Goal: Check status

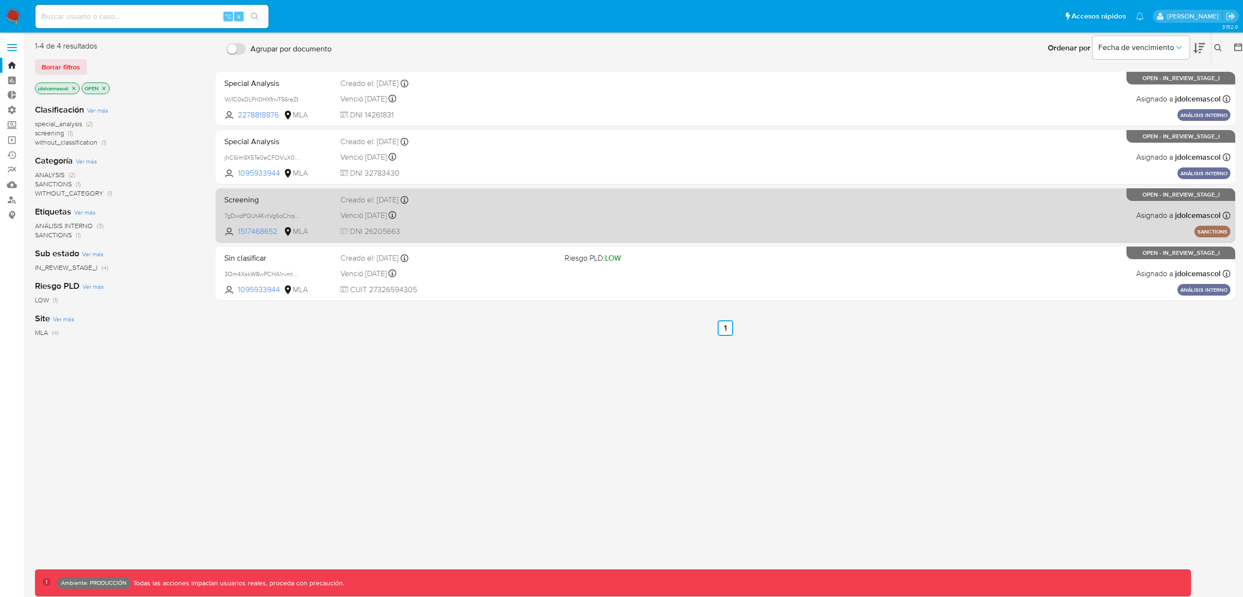
click at [506, 230] on span "DNI 26205663" at bounding box center [448, 231] width 217 height 11
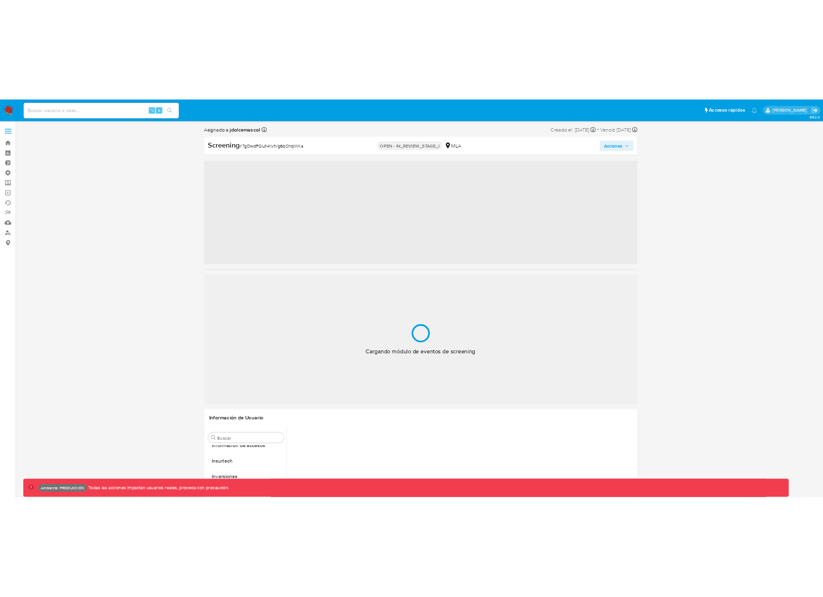
scroll to position [434, 0]
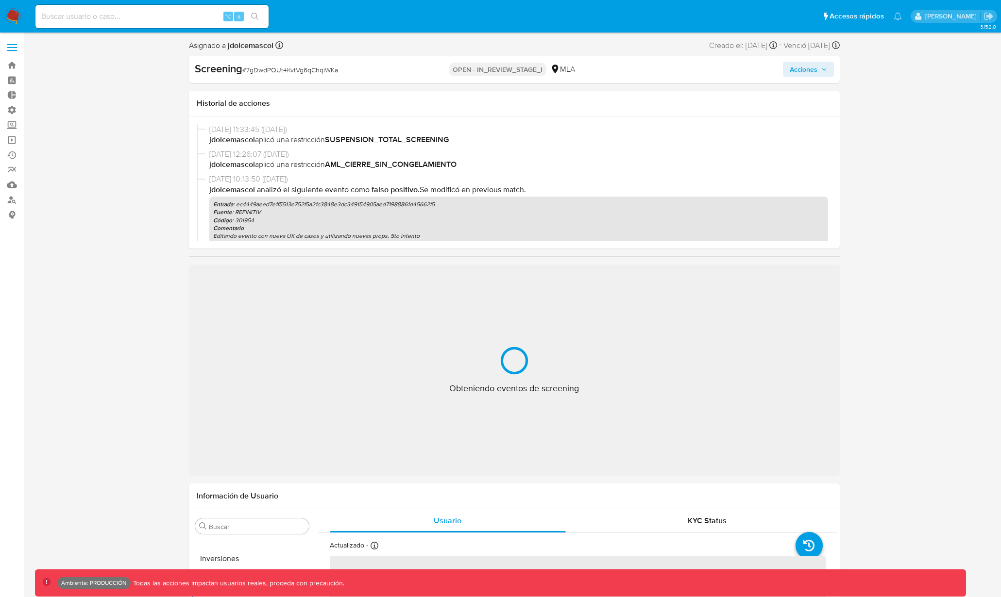
select select "10"
